Goal: Information Seeking & Learning: Learn about a topic

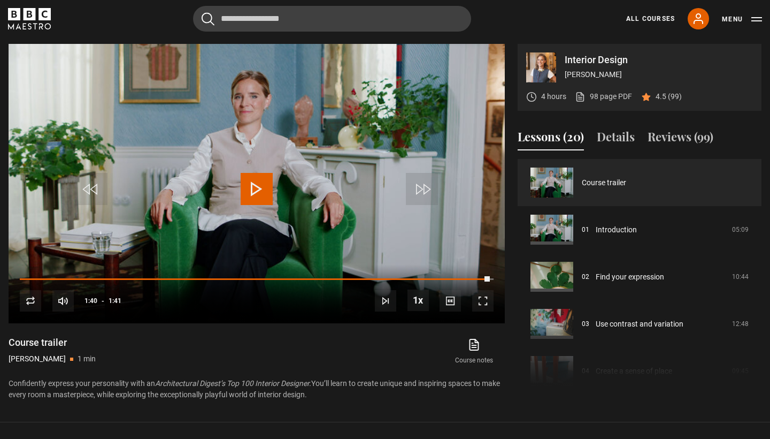
scroll to position [729, 0]
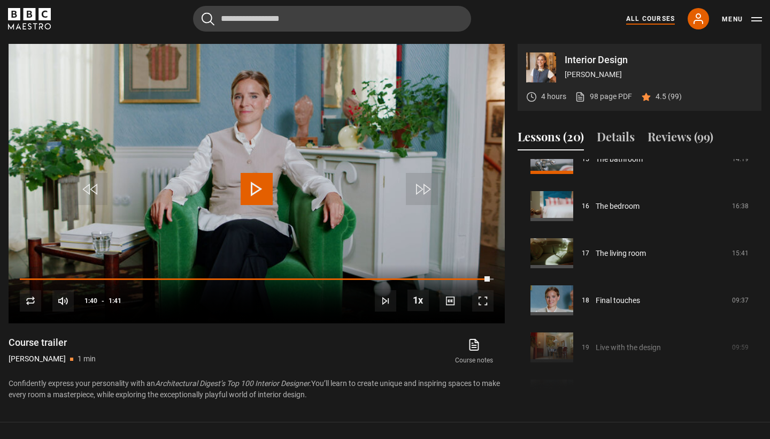
click at [646, 19] on link "All Courses" at bounding box center [650, 19] width 49 height 10
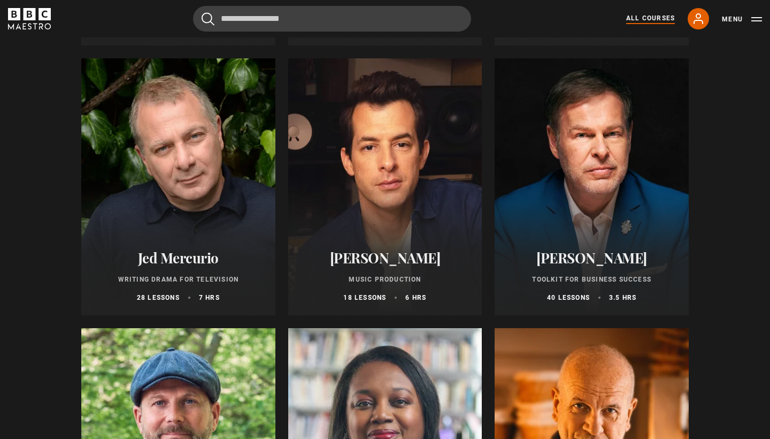
scroll to position [3077, 0]
click at [218, 225] on div at bounding box center [178, 186] width 194 height 257
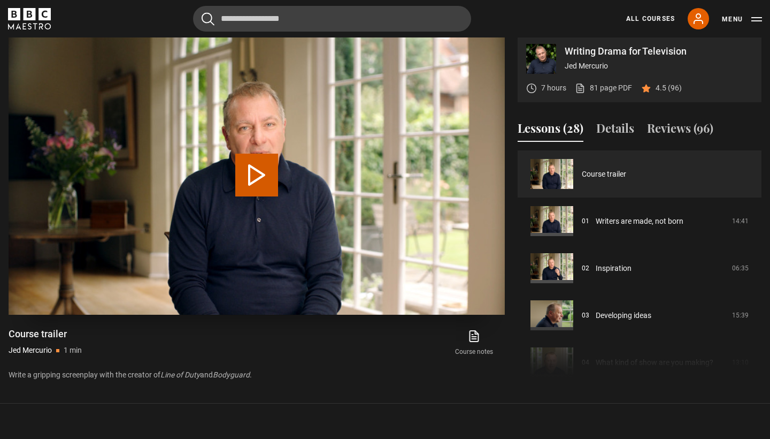
scroll to position [487, 0]
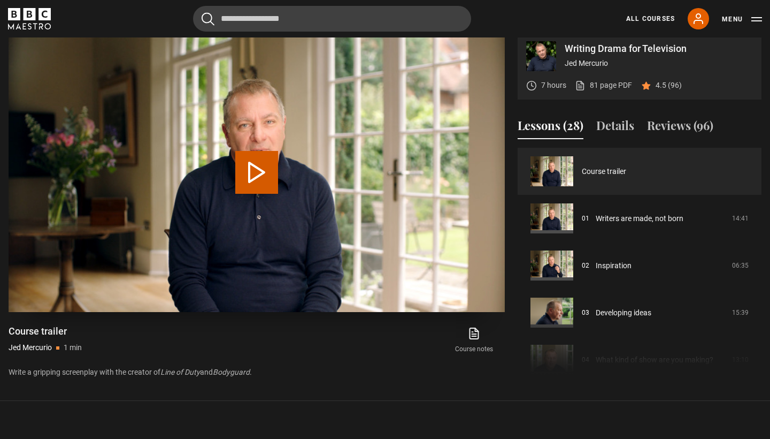
click at [262, 179] on button "Play Video" at bounding box center [256, 172] width 43 height 43
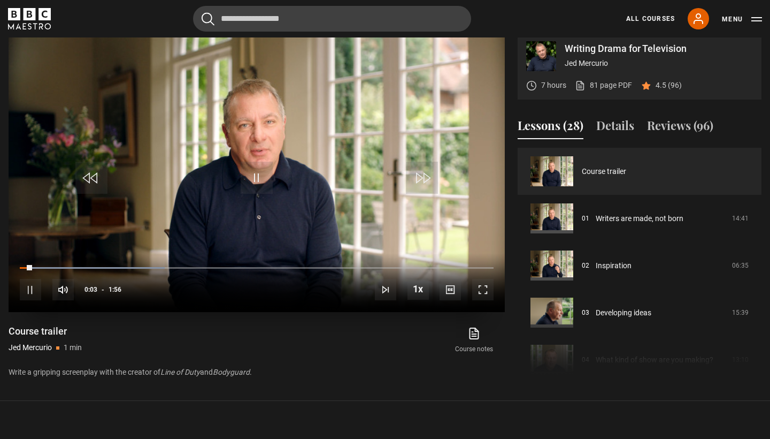
click at [488, 285] on span "Video Player" at bounding box center [482, 289] width 21 height 21
click at [479, 293] on span "Video Player" at bounding box center [482, 289] width 21 height 21
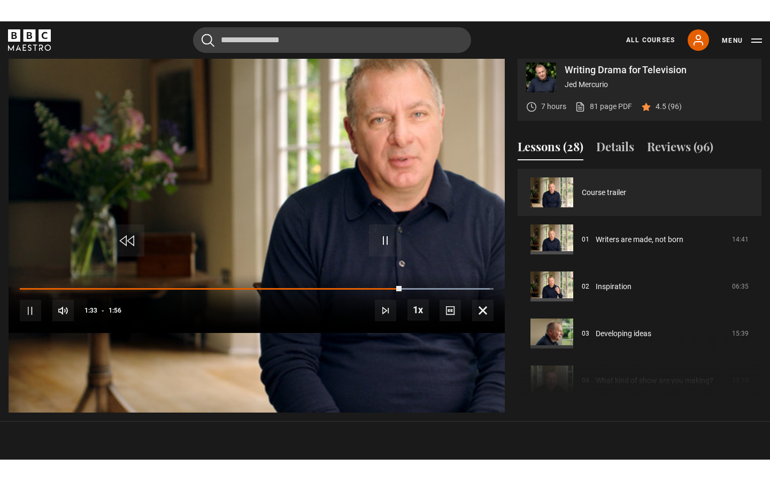
scroll to position [0, 0]
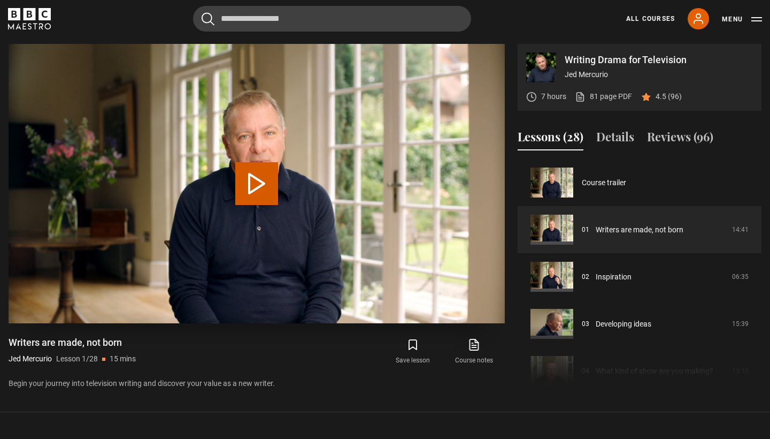
click at [250, 180] on button "Play Lesson Writers are made, not born" at bounding box center [256, 183] width 43 height 43
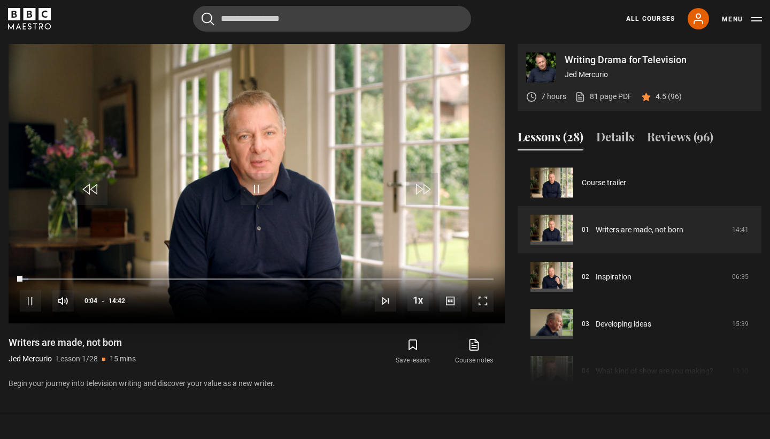
click at [485, 302] on span "Video Player" at bounding box center [482, 300] width 21 height 21
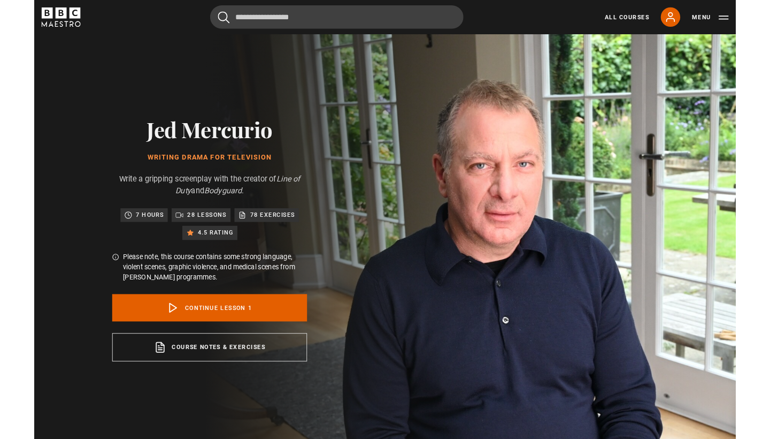
scroll to position [475, 0]
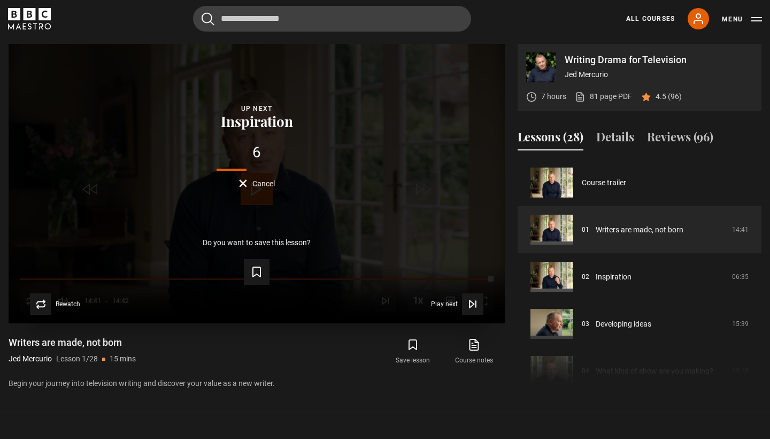
click at [248, 184] on button "Cancel" at bounding box center [257, 183] width 36 height 8
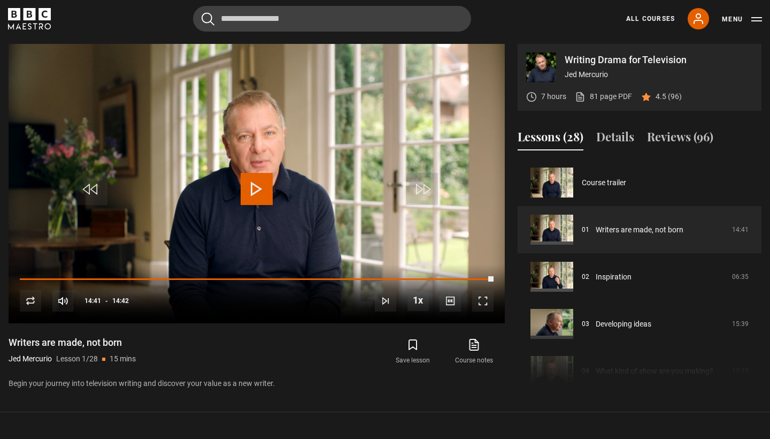
scroll to position [0, 0]
click at [666, 99] on p "4.5 (96)" at bounding box center [669, 96] width 26 height 11
click at [670, 137] on button "Reviews (96)" at bounding box center [680, 139] width 66 height 22
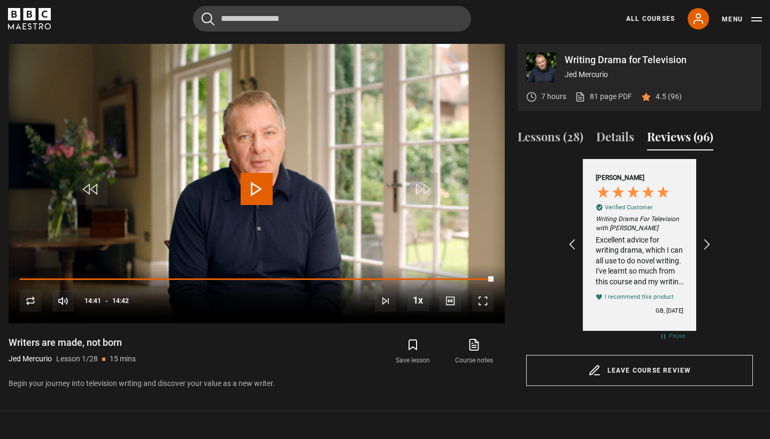
click at [694, 240] on div "Jin C Verified Customer Writing Drama For Television with Jed Mercurio Excellen…" at bounding box center [639, 244] width 113 height 171
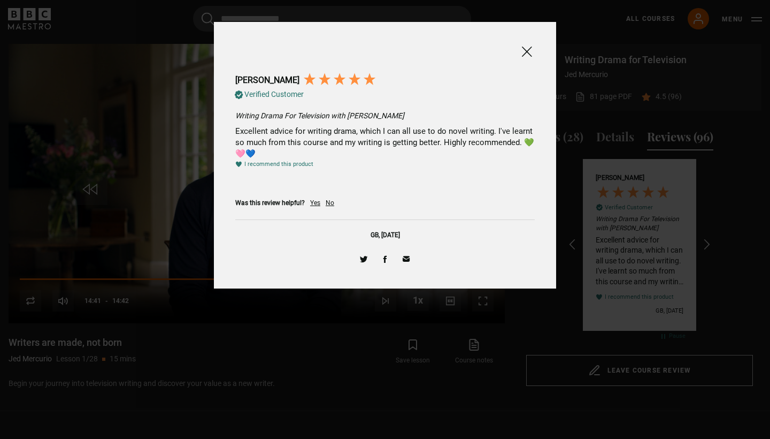
click at [529, 51] on span at bounding box center [526, 51] width 13 height 13
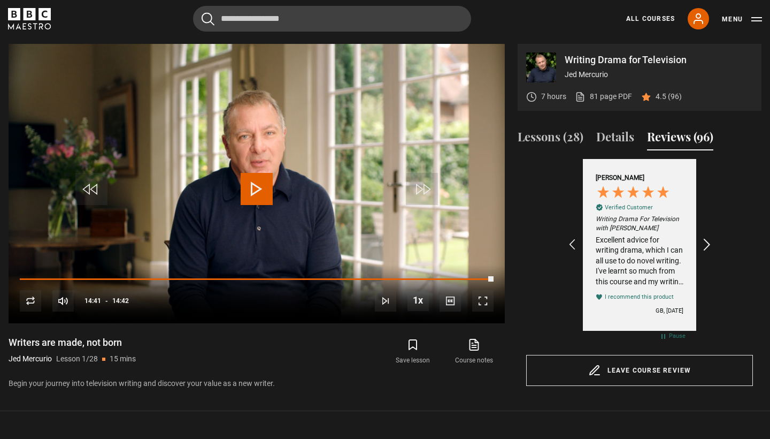
click at [705, 239] on icon "REVIEWS.io Carousel Scroll Right" at bounding box center [707, 244] width 15 height 15
click at [707, 239] on icon "REVIEWS.io Carousel Scroll Right" at bounding box center [707, 244] width 15 height 15
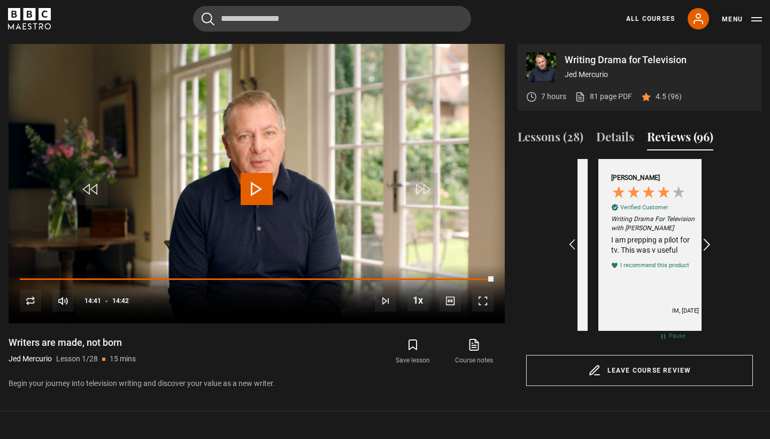
scroll to position [0, 248]
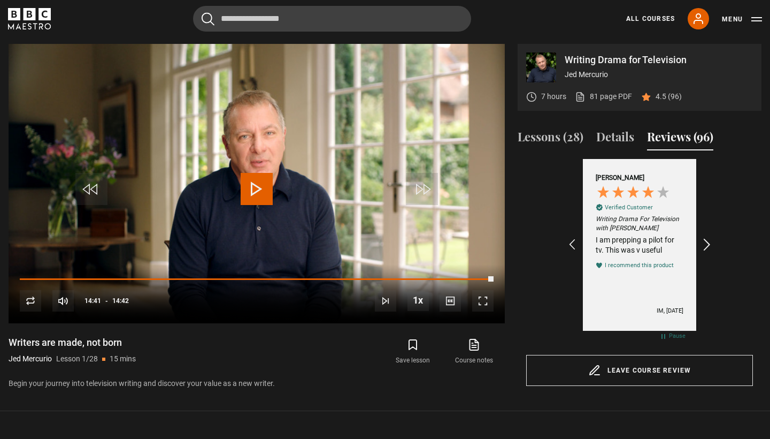
click at [707, 239] on icon "REVIEWS.io Carousel Scroll Right" at bounding box center [707, 244] width 15 height 15
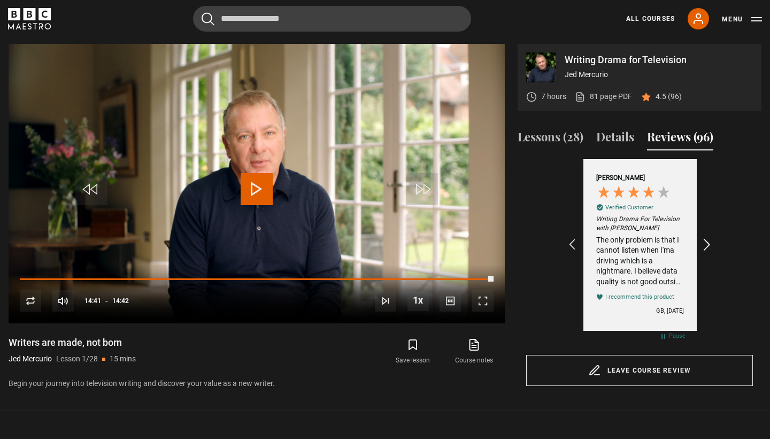
scroll to position [0, 372]
click at [707, 239] on icon "REVIEWS.io Carousel Scroll Right" at bounding box center [707, 244] width 15 height 15
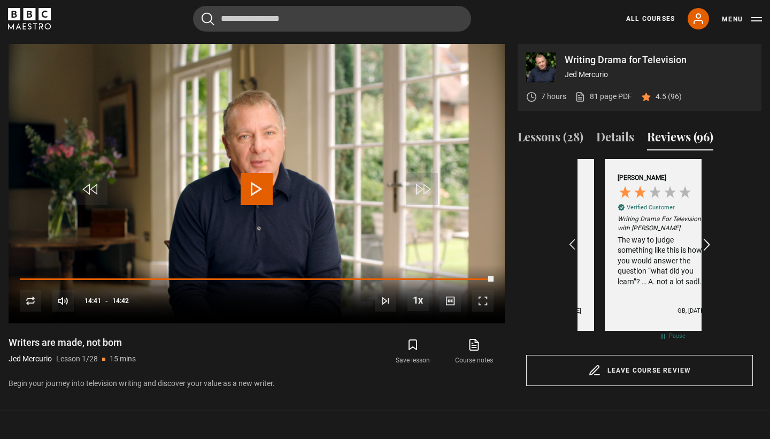
scroll to position [0, 496]
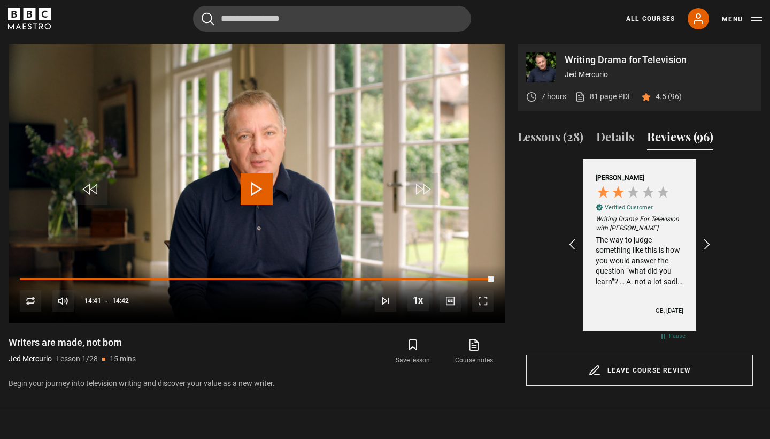
click at [666, 260] on div "The way to judge something like this is how you would answer the question “what…" at bounding box center [640, 261] width 88 height 52
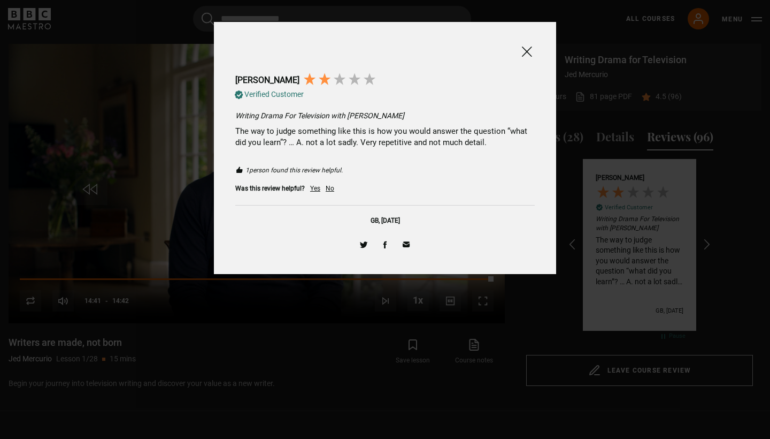
click at [526, 50] on span at bounding box center [526, 51] width 13 height 13
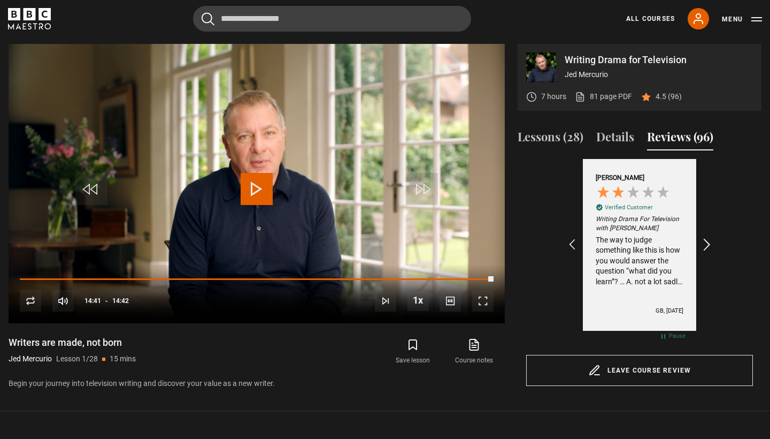
click at [705, 242] on icon "REVIEWS.io Carousel Scroll Right" at bounding box center [707, 244] width 15 height 15
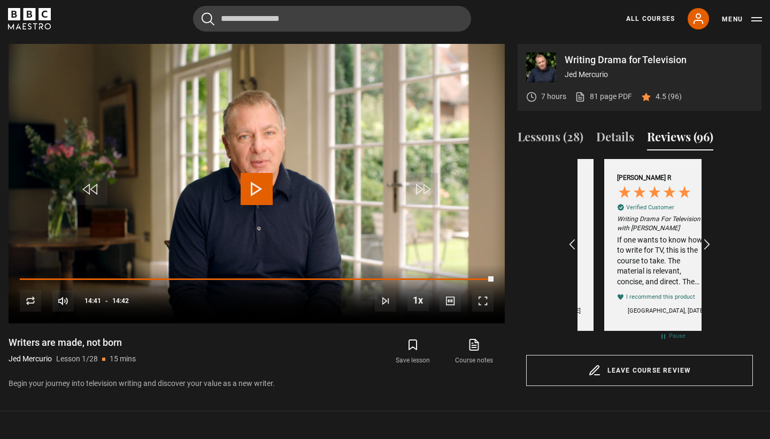
scroll to position [0, 993]
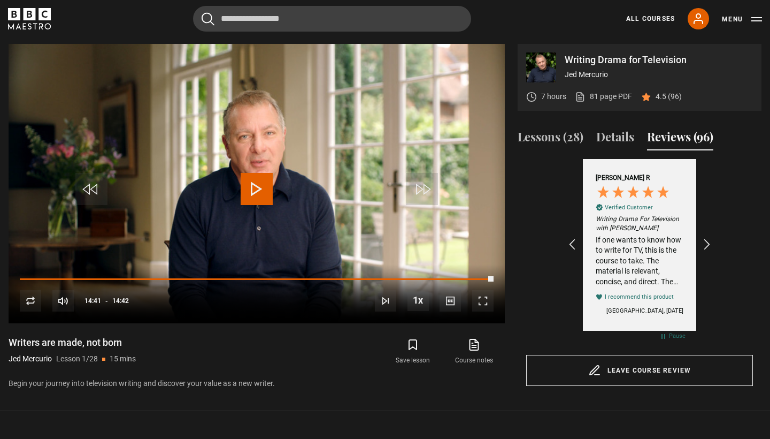
click at [509, 24] on div "Cancel Courses Previous courses Next courses Agatha Christie Writing 12 Related…" at bounding box center [385, 19] width 754 height 26
